Goal: Information Seeking & Learning: Check status

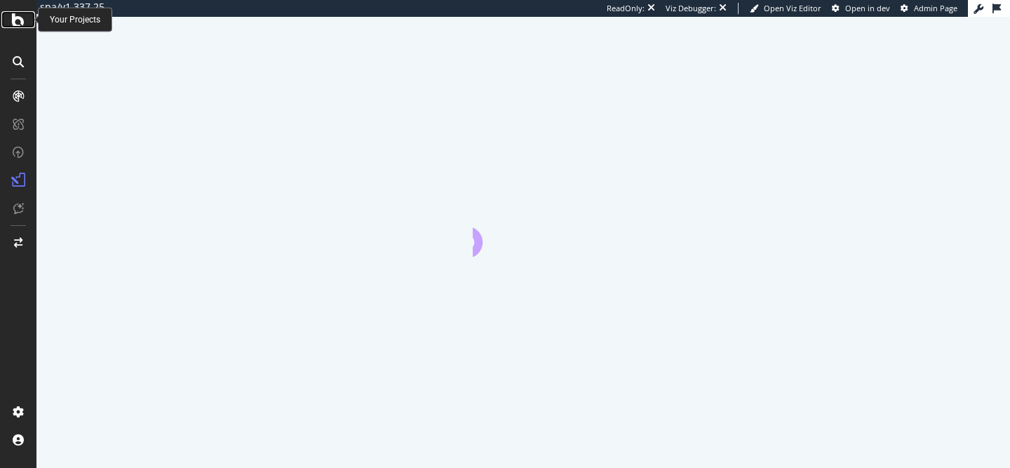
click at [15, 17] on icon at bounding box center [18, 19] width 13 height 17
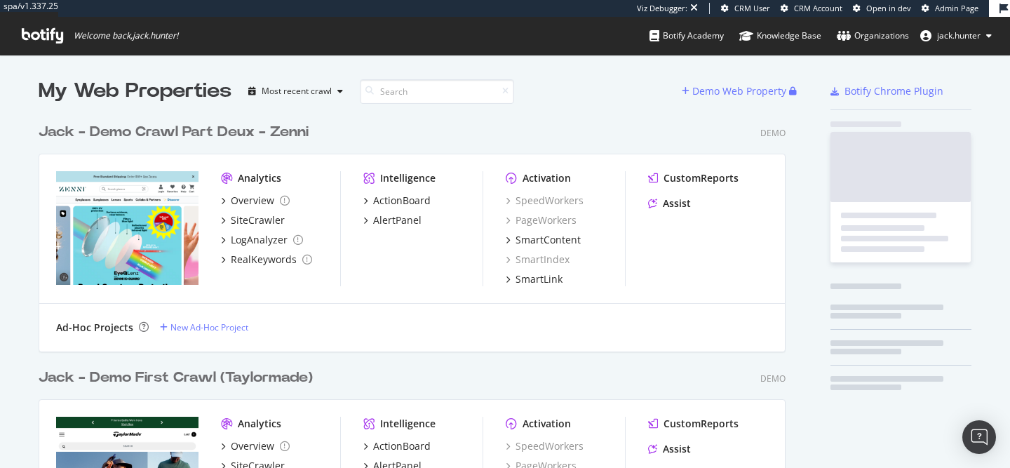
scroll to position [982, 758]
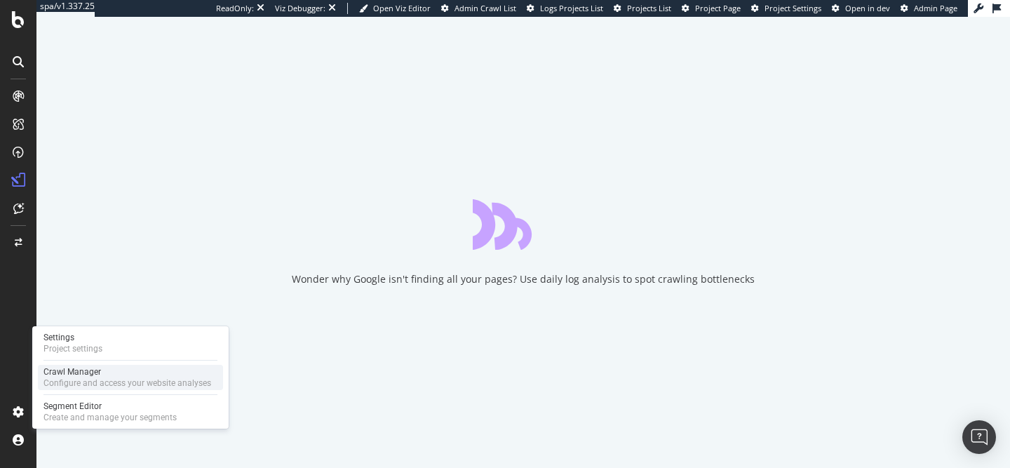
click at [72, 368] on div "Crawl Manager" at bounding box center [127, 371] width 168 height 11
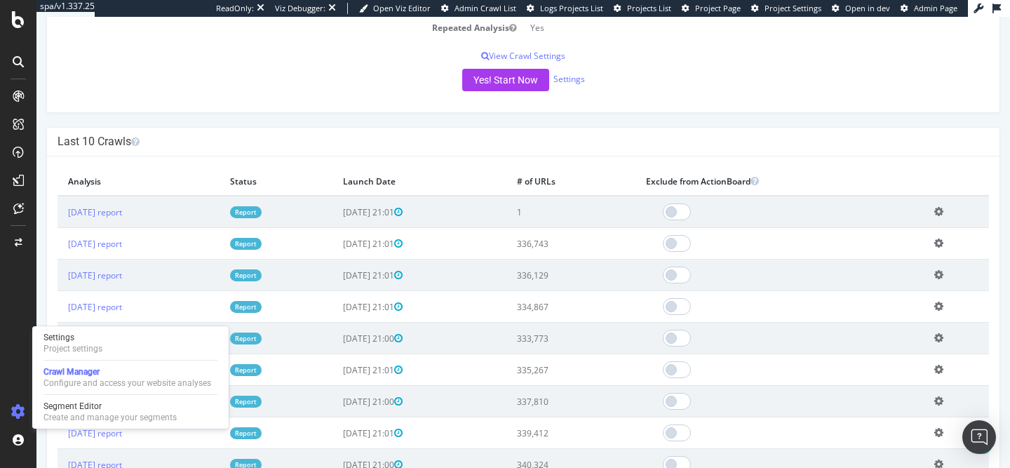
scroll to position [365, 0]
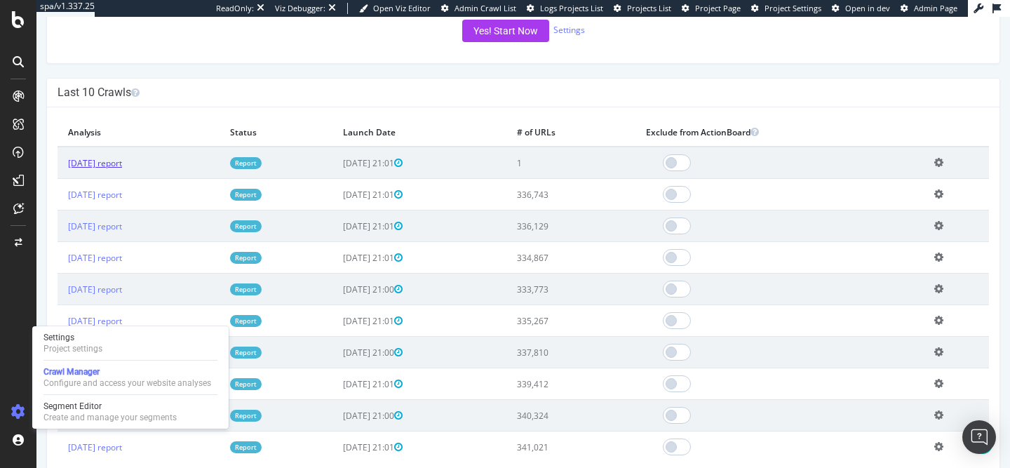
click at [122, 159] on link "[DATE] report" at bounding box center [95, 163] width 54 height 12
